Goal: Navigation & Orientation: Find specific page/section

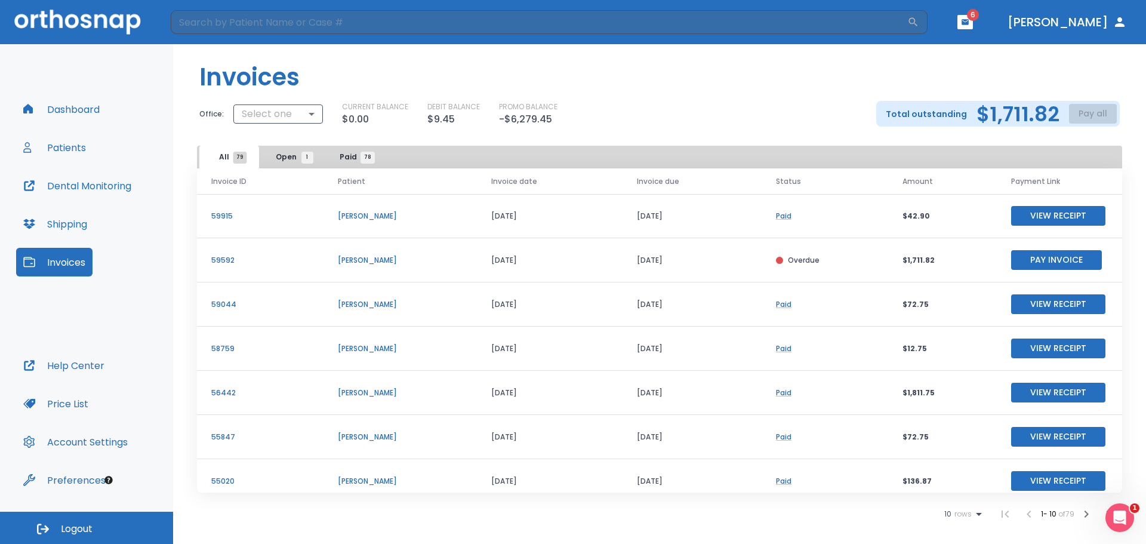
click at [253, 153] on button "All 79" at bounding box center [229, 157] width 60 height 23
click at [264, 154] on button "Open 1" at bounding box center [291, 157] width 60 height 23
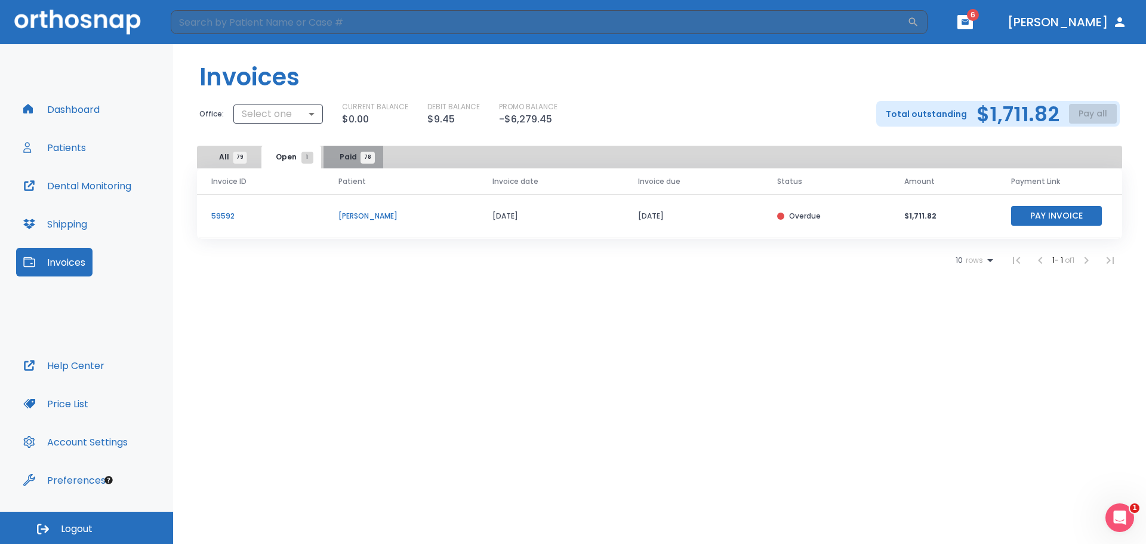
click at [347, 160] on span "Paid 78" at bounding box center [353, 157] width 28 height 11
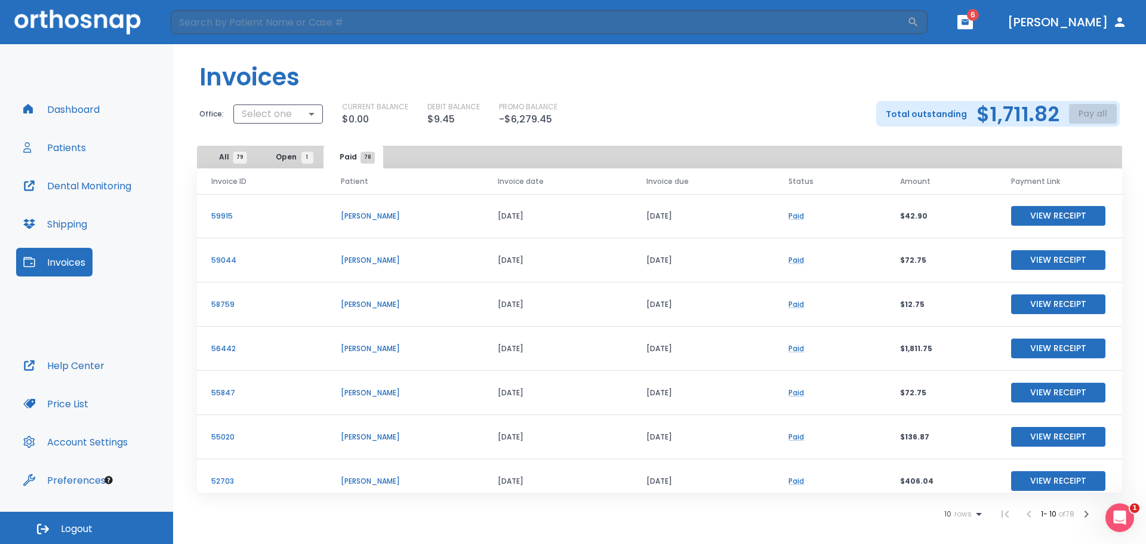
click at [227, 156] on span "All 79" at bounding box center [229, 157] width 21 height 11
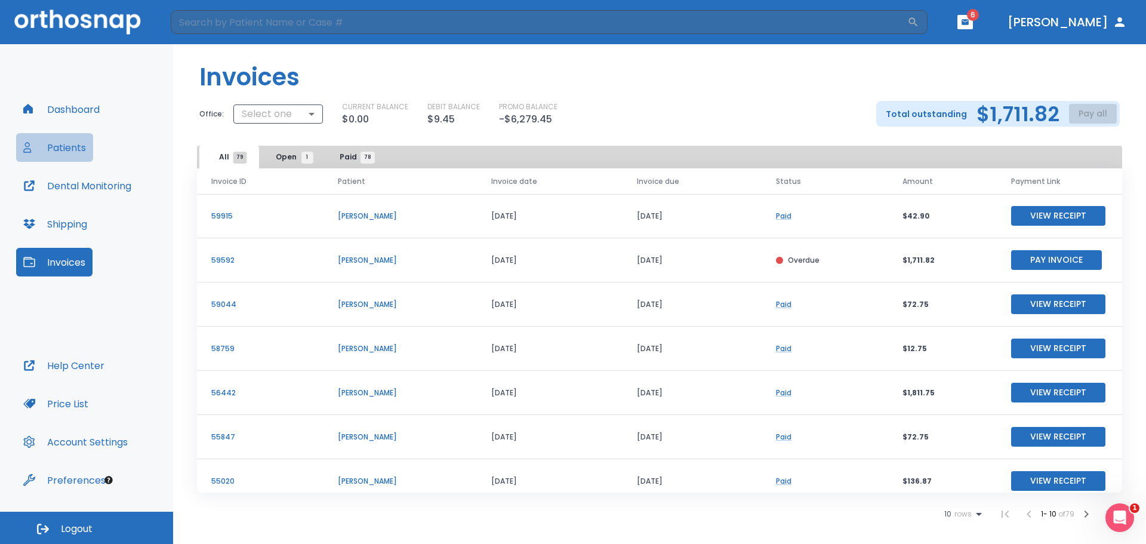
click at [54, 136] on button "Patients" at bounding box center [54, 147] width 77 height 29
